Goal: Entertainment & Leisure: Browse casually

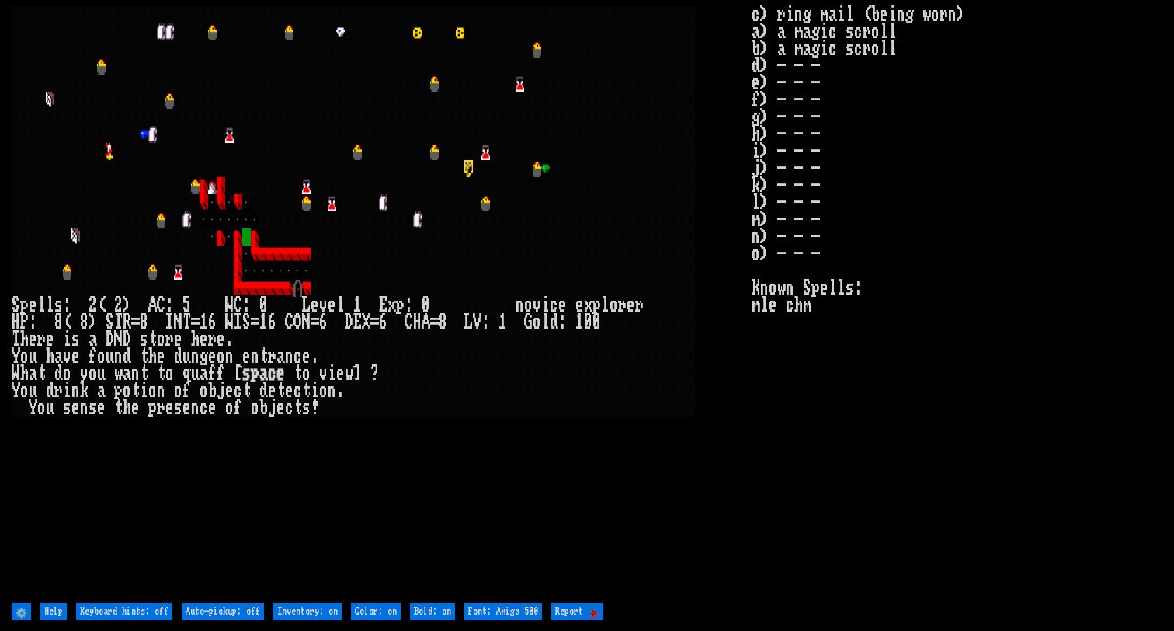
click at [673, 434] on larn at bounding box center [382, 302] width 740 height 593
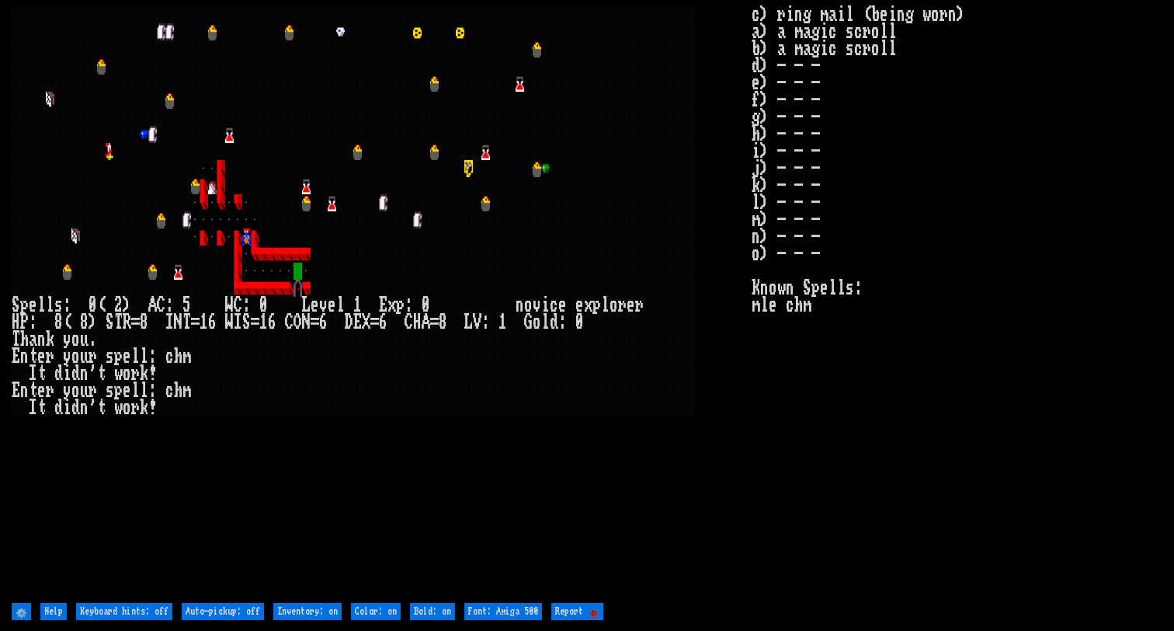
click at [736, 481] on larn at bounding box center [382, 302] width 740 height 593
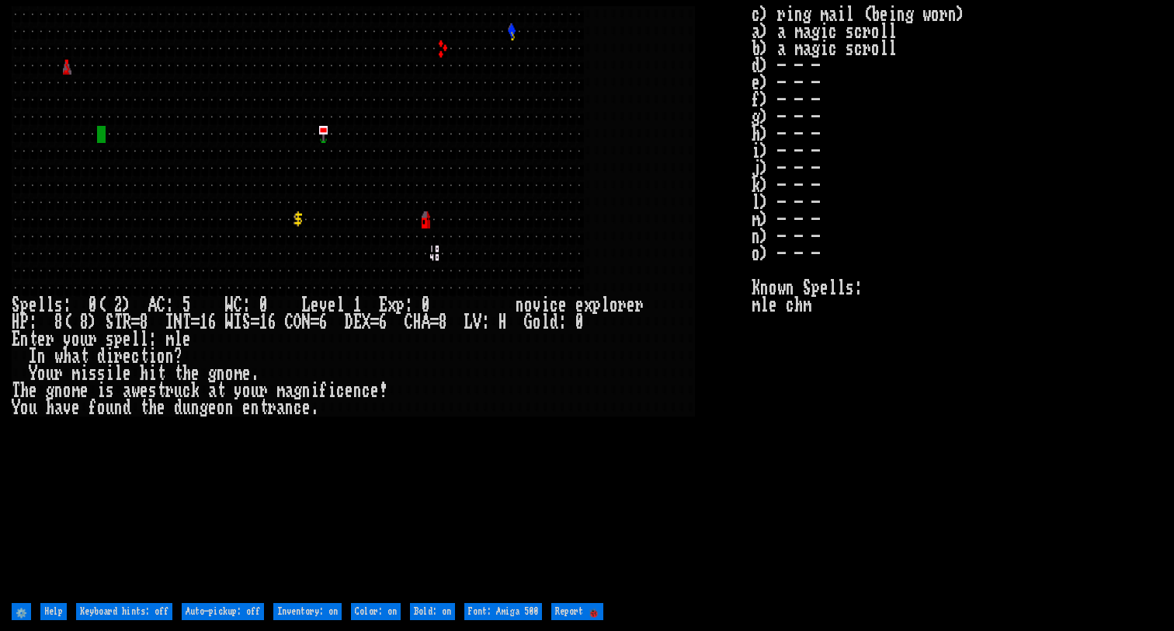
click at [545, 504] on larn at bounding box center [382, 302] width 740 height 593
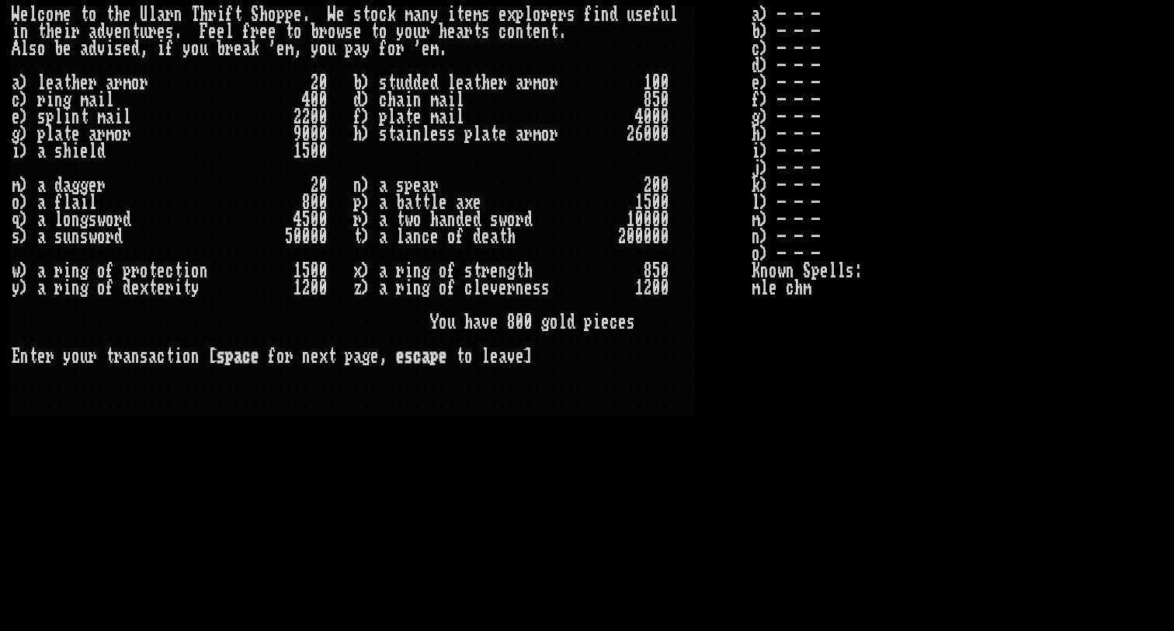
scroll to position [0, 1]
click at [797, 548] on stats "a) - - - b) - - - c) - - - d) - - - e) - - - f) - - - g) - - - h) - - - i) - - …" at bounding box center [957, 302] width 411 height 593
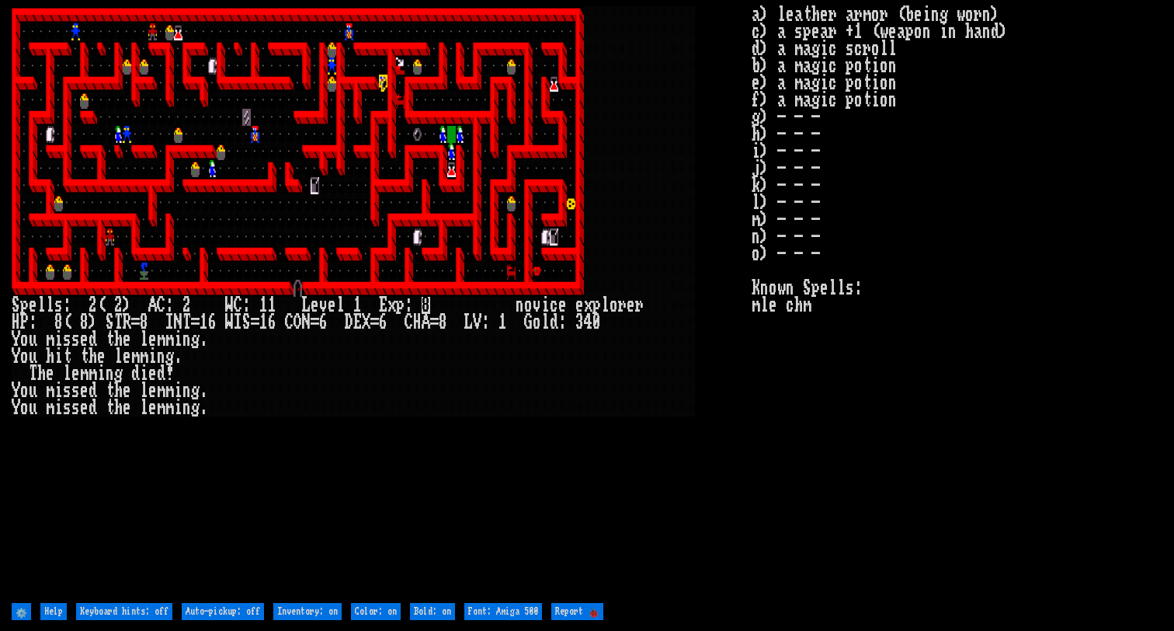
scroll to position [0, 0]
